Goal: Navigation & Orientation: Find specific page/section

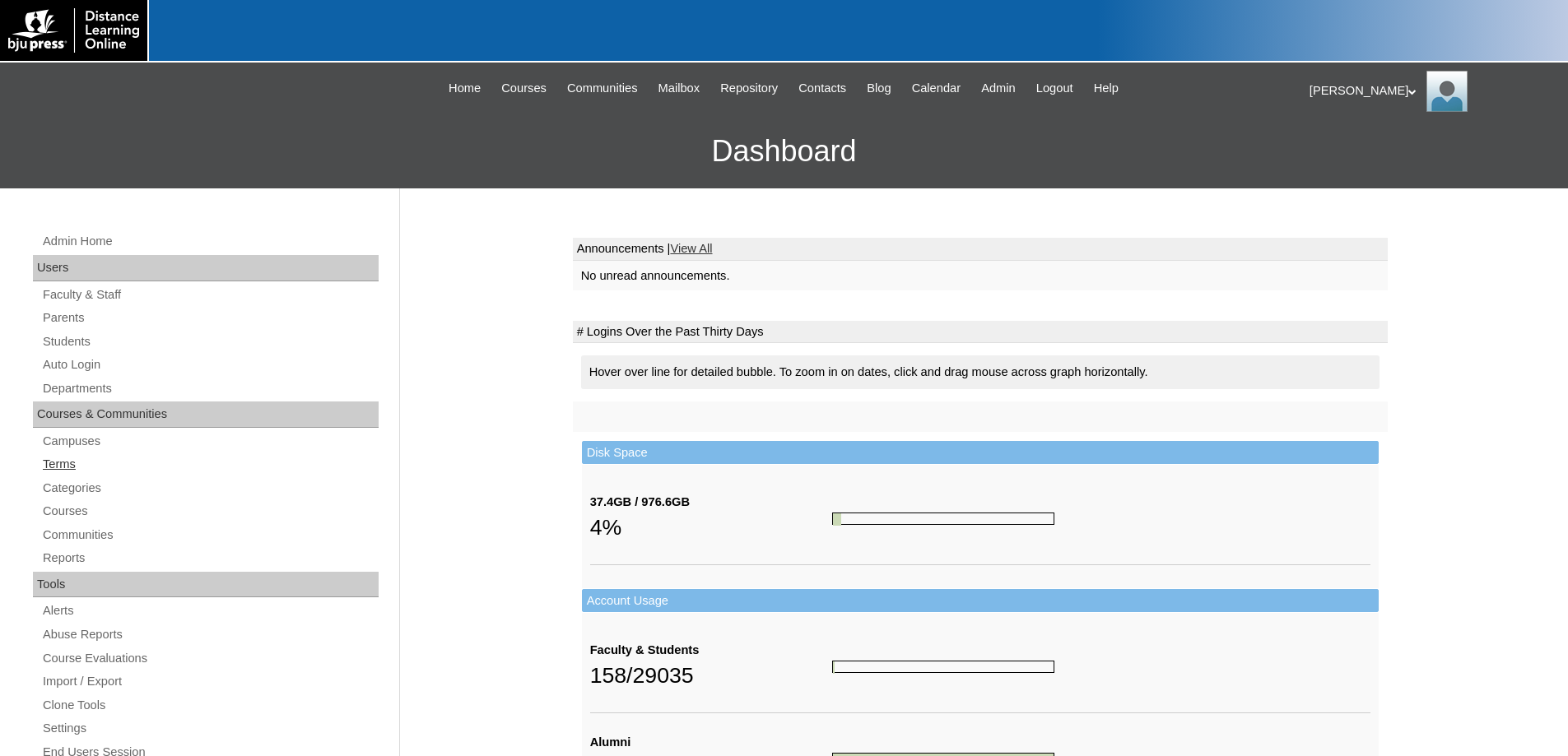
click at [73, 459] on link "Terms" at bounding box center [209, 465] width 338 height 21
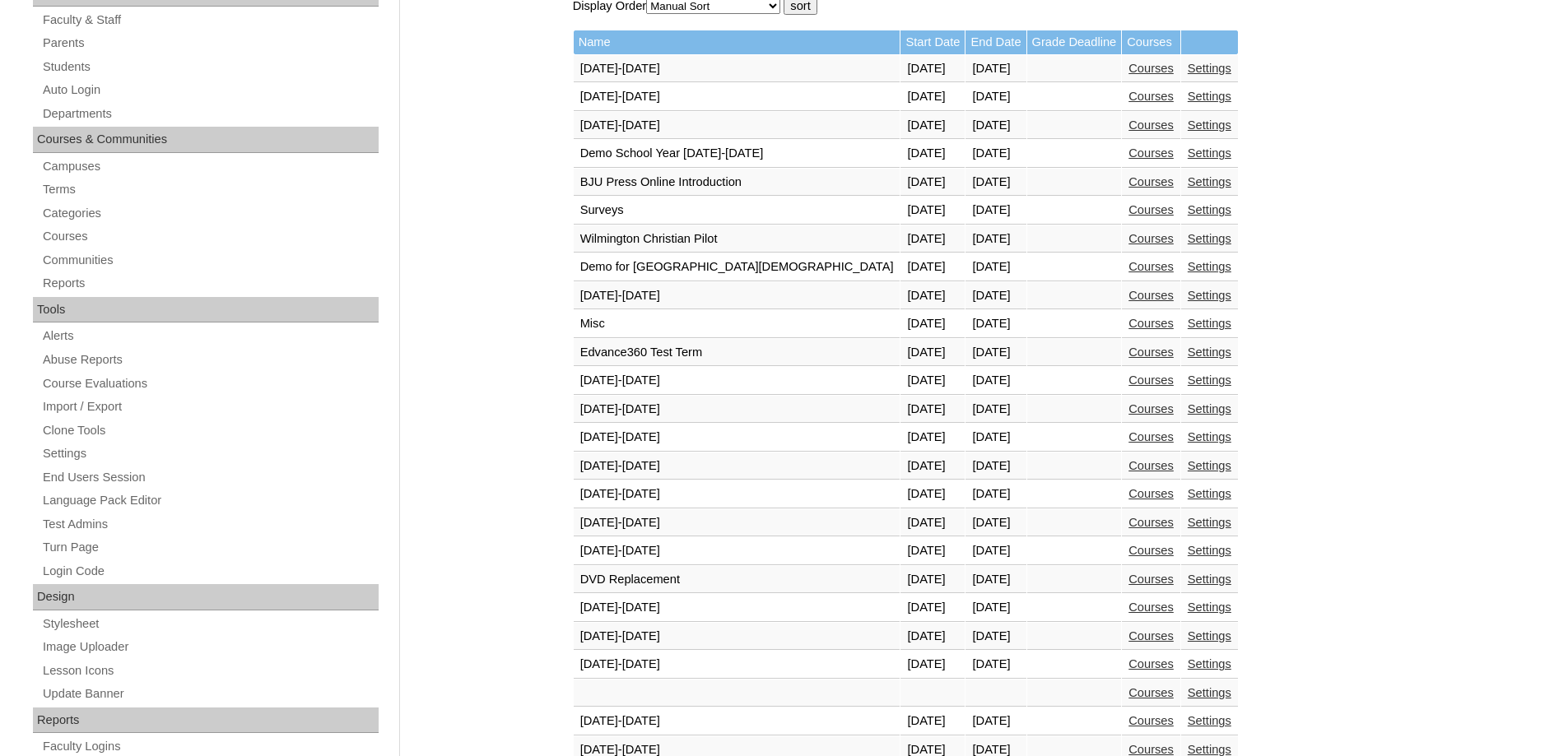
scroll to position [494, 0]
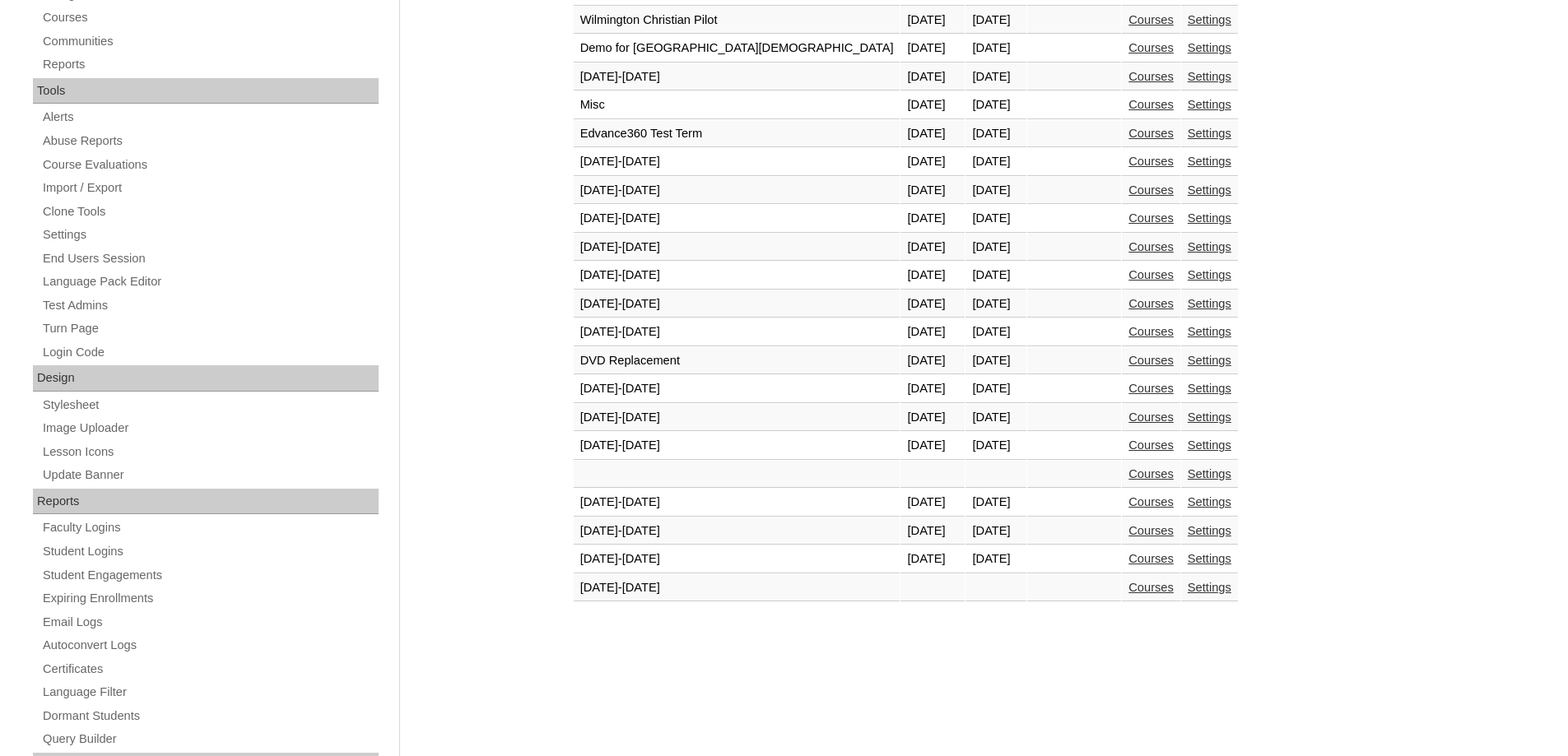
click at [1128, 559] on link "Courses" at bounding box center [1151, 559] width 45 height 13
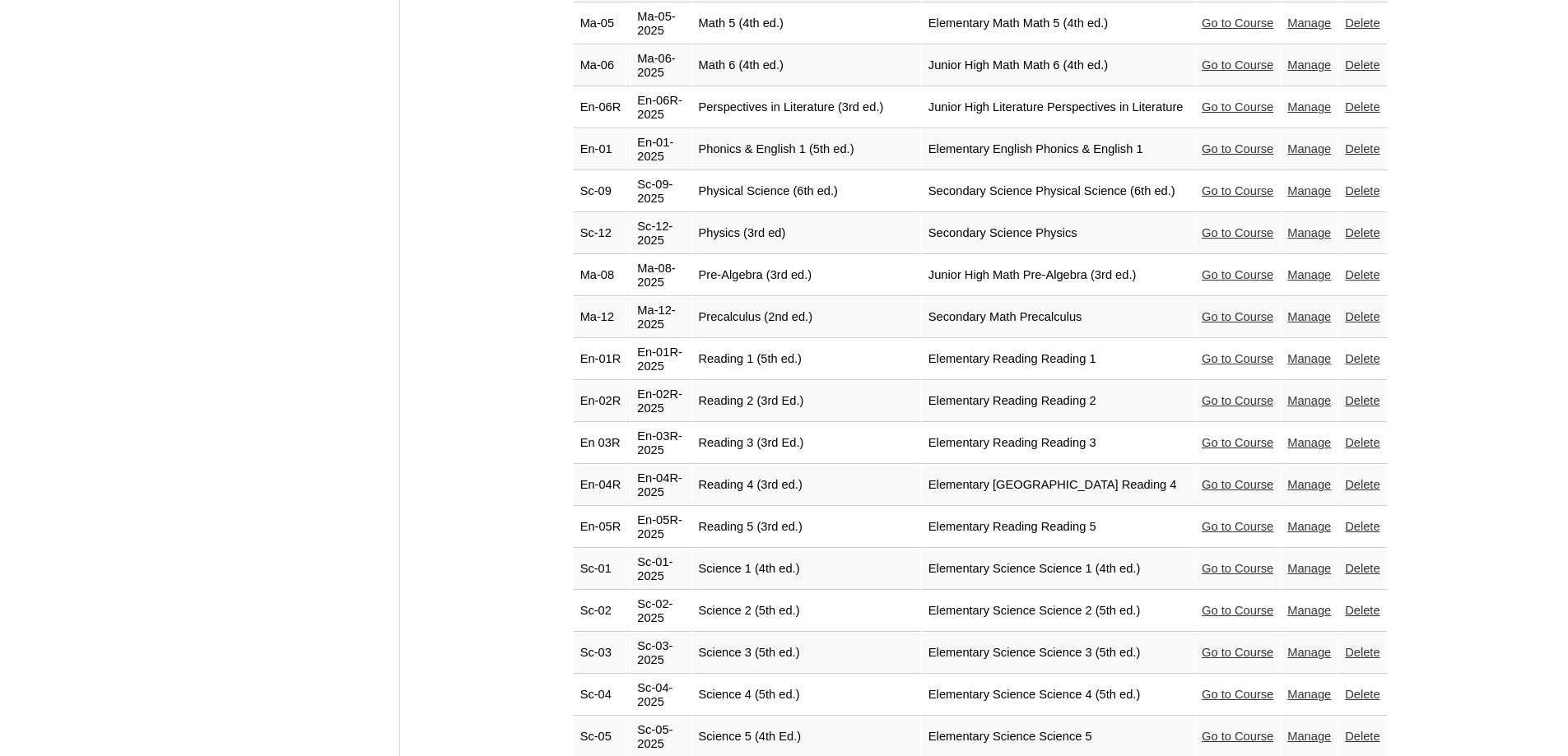
scroll to position [3374, 0]
